Goal: Task Accomplishment & Management: Manage account settings

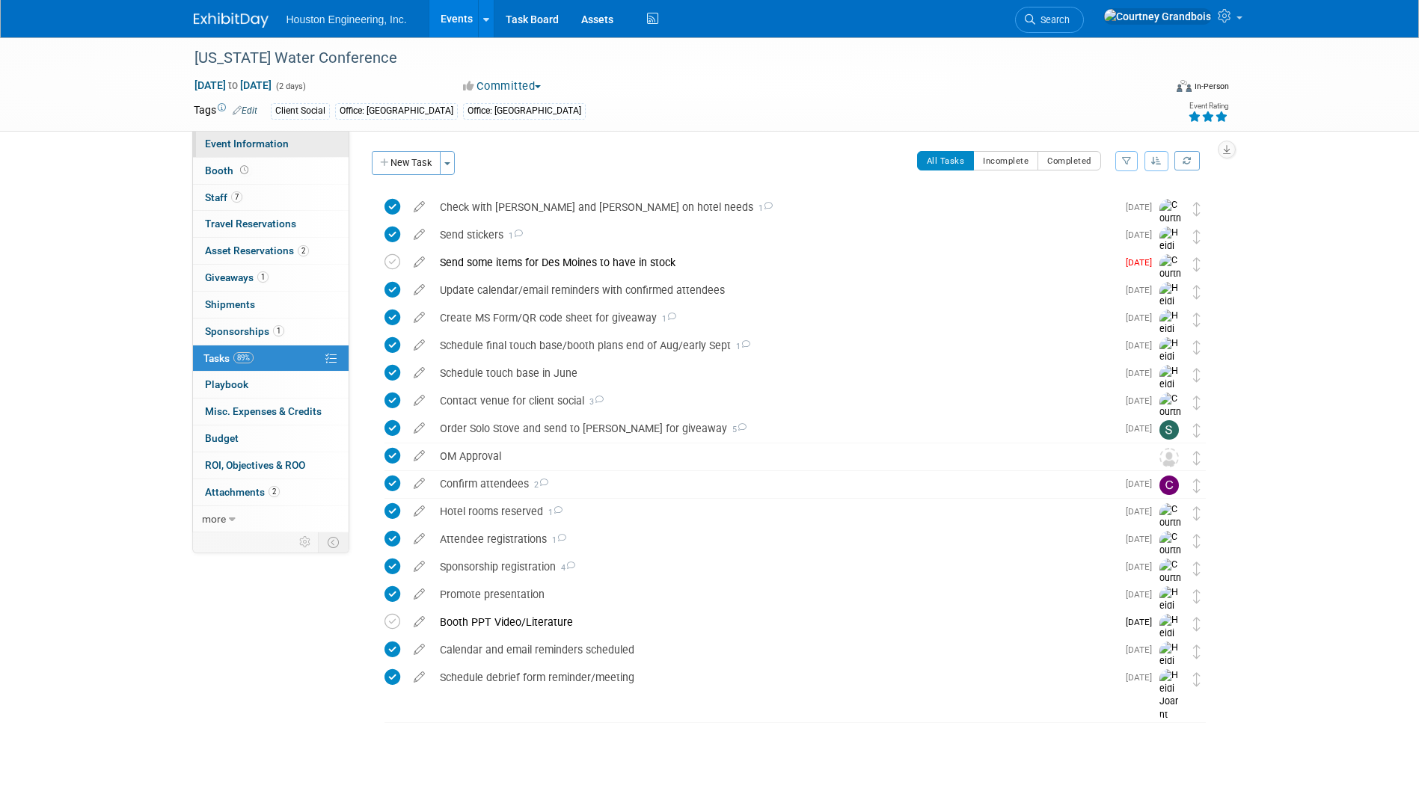
click at [267, 143] on span "Event Information" at bounding box center [247, 144] width 84 height 12
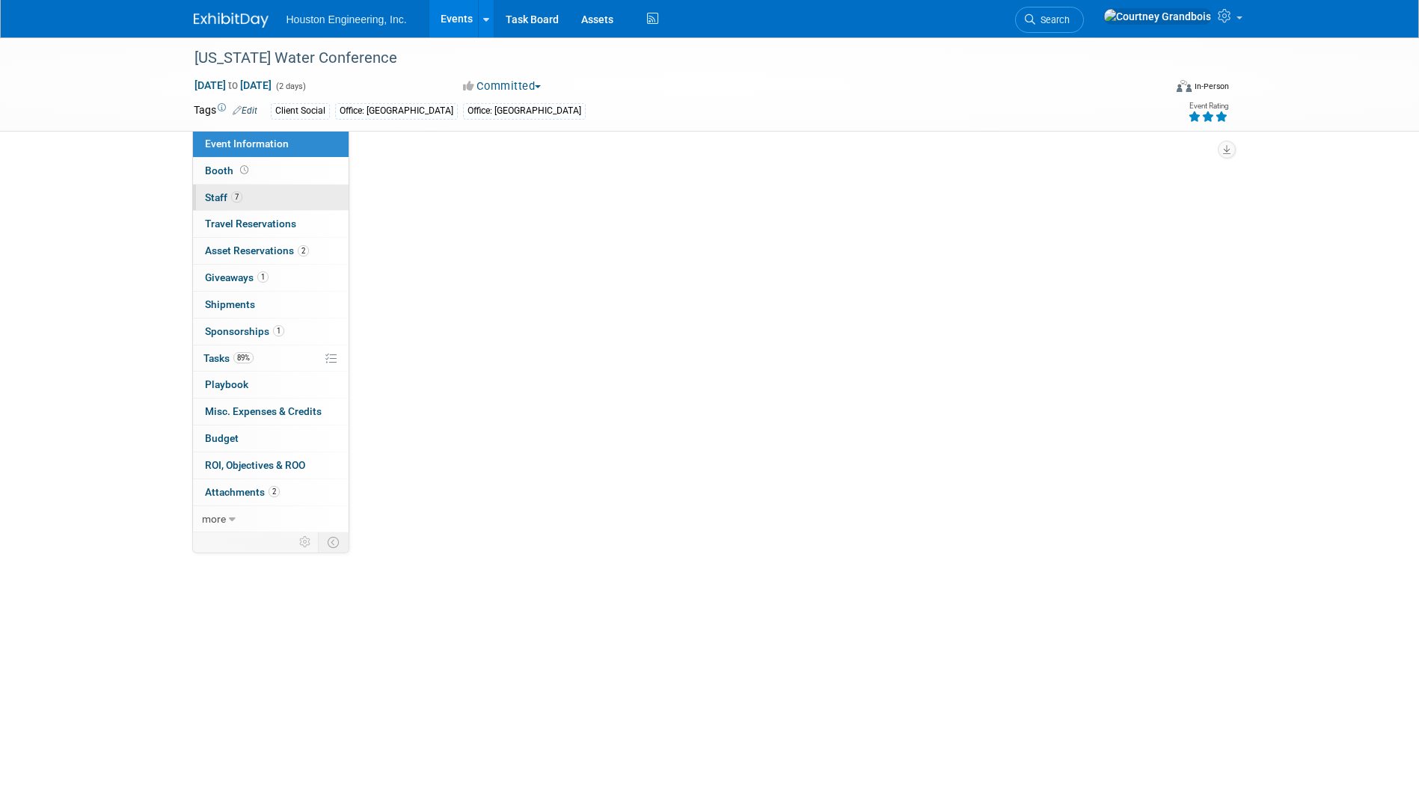
select select "3 - Reg/Prep Done"
select select "Yes"
select select "Water Resources"
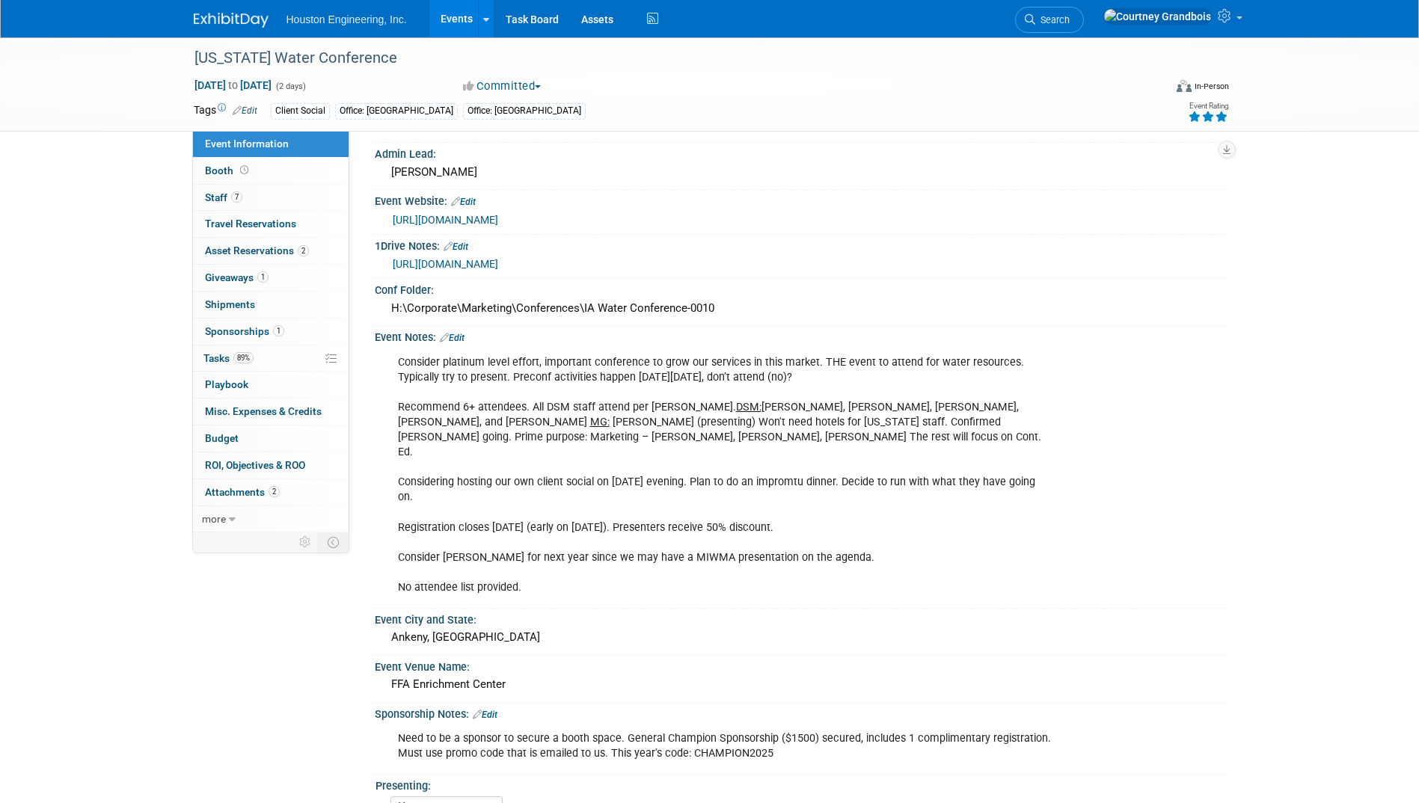
scroll to position [449, 0]
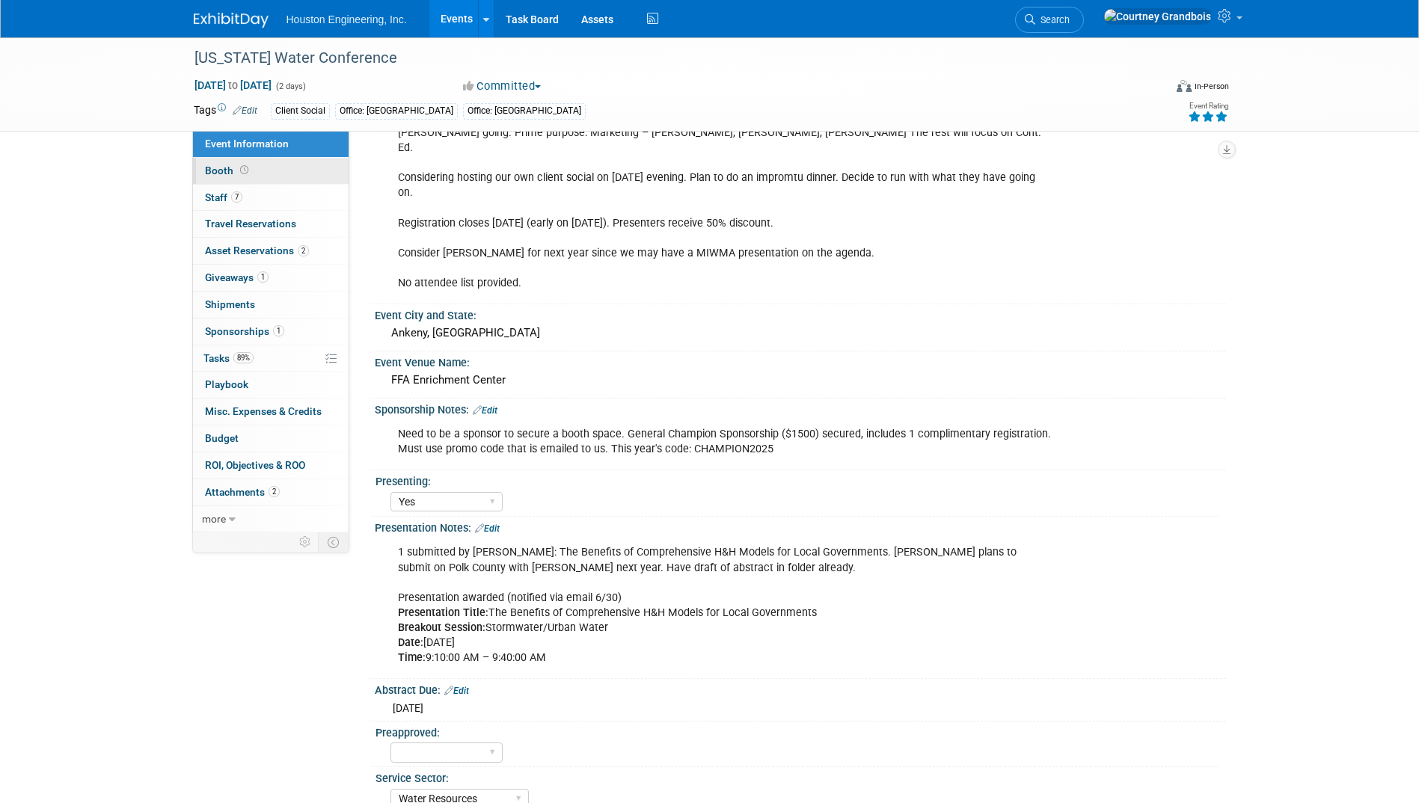
click at [207, 171] on span "Booth" at bounding box center [228, 171] width 46 height 12
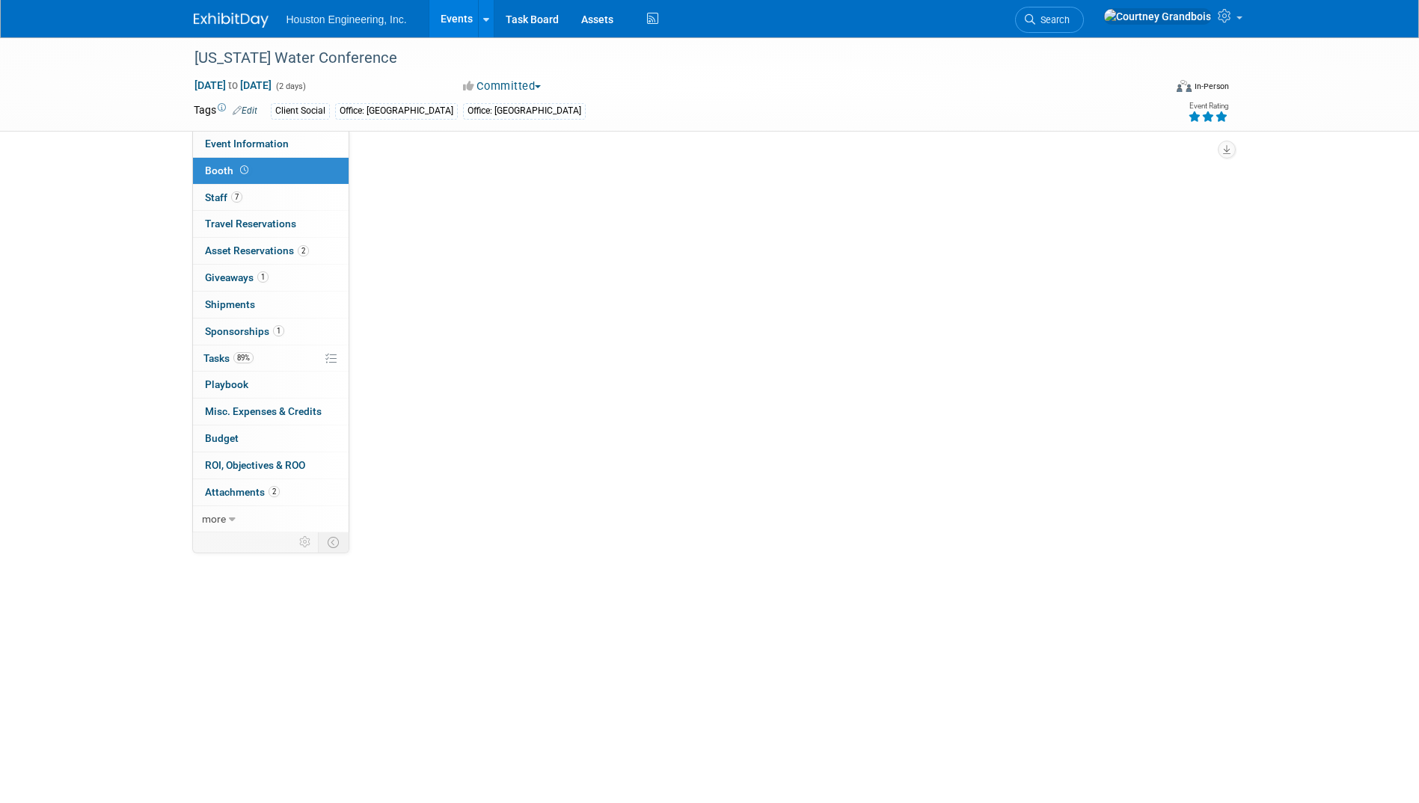
scroll to position [0, 0]
select select "Yes"
select select "Des Moines"
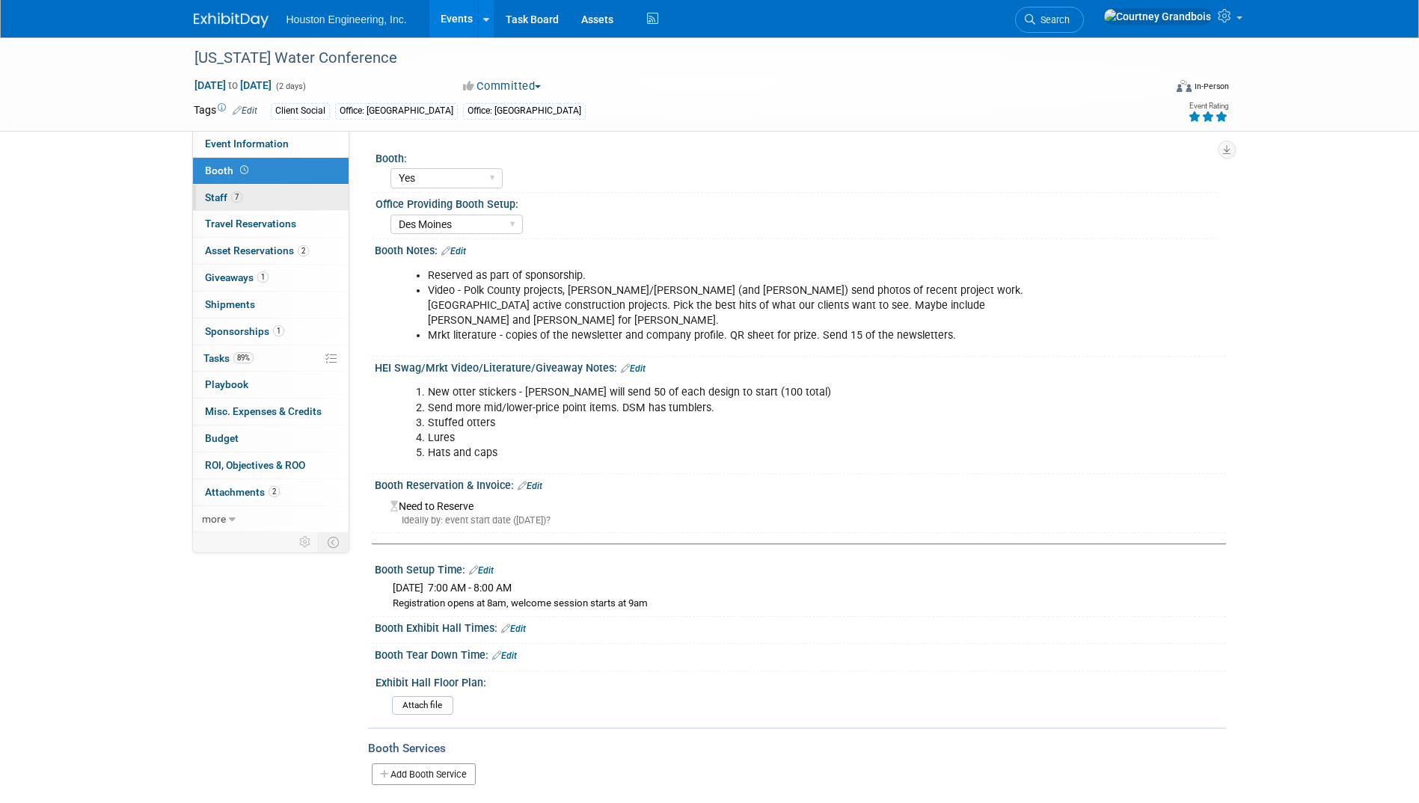
click at [213, 195] on span "Staff 7" at bounding box center [223, 197] width 37 height 12
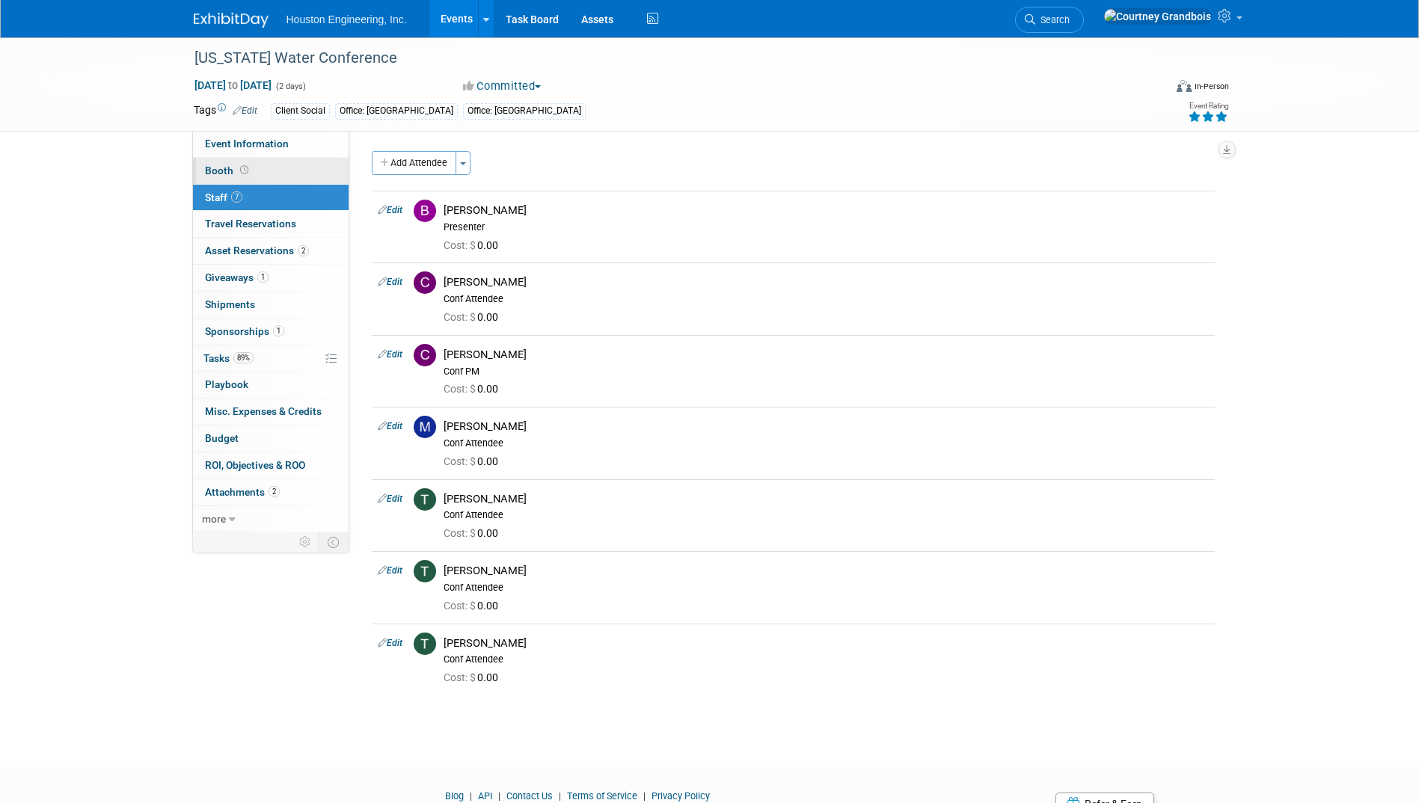
click at [223, 171] on span "Booth" at bounding box center [228, 171] width 46 height 12
select select "Yes"
select select "Des Moines"
